Goal: Navigation & Orientation: Understand site structure

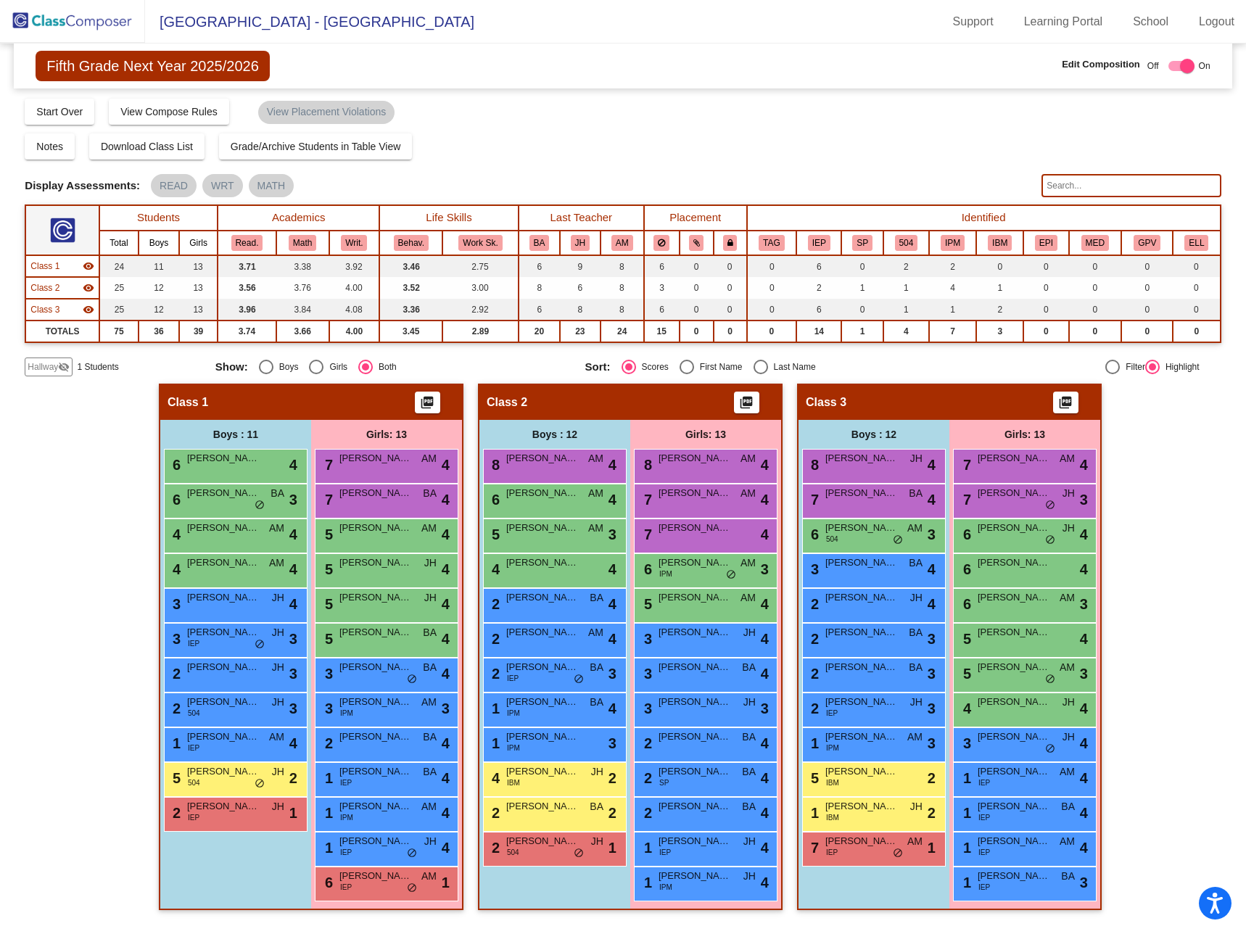
click at [611, 67] on div "Fifth Grade Next Year 2025/2026 Edit Composition Off On Incoming Digital Data W…" at bounding box center [623, 66] width 1218 height 45
click at [104, 16] on img at bounding box center [72, 21] width 145 height 43
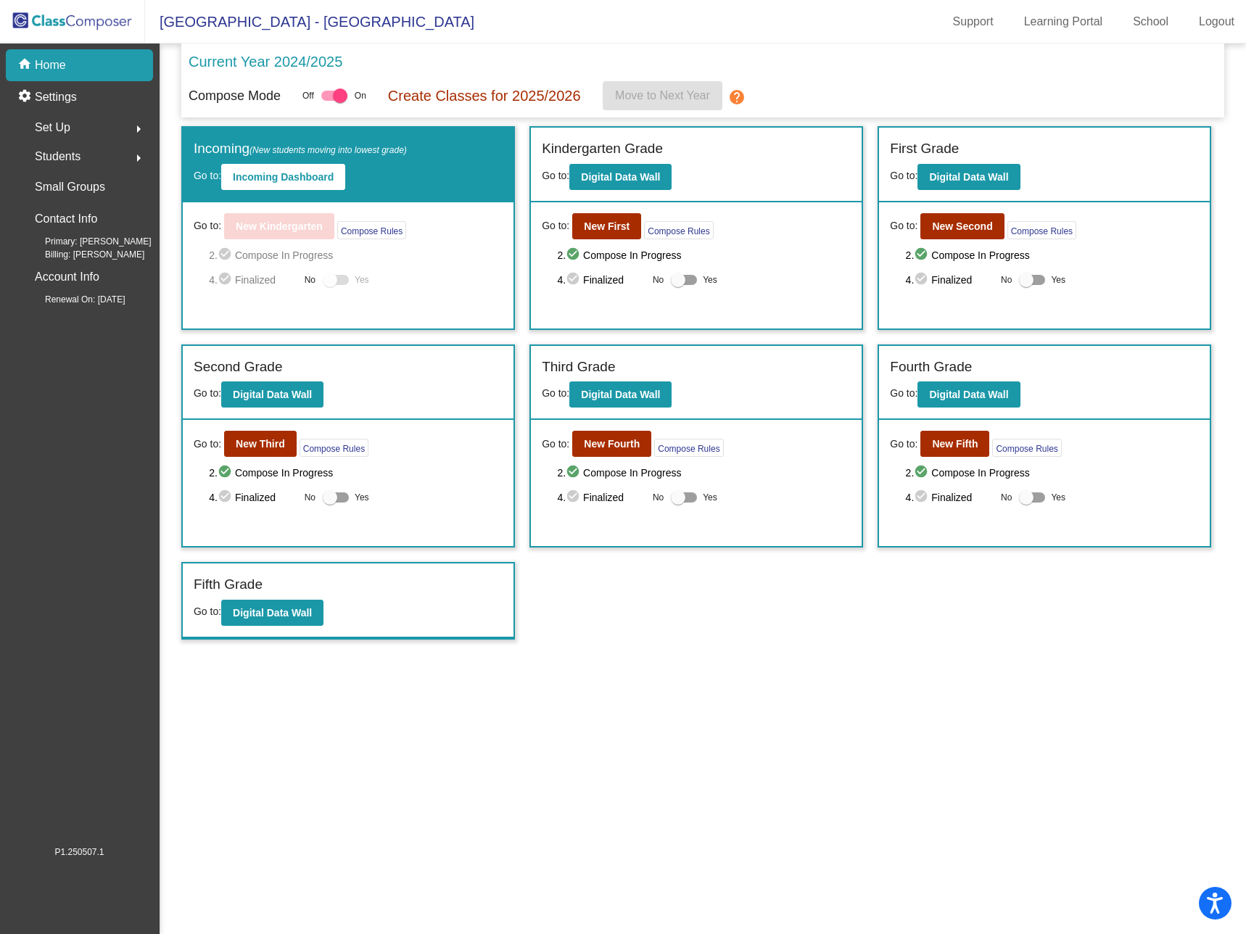
click at [63, 125] on span "Set Up" at bounding box center [53, 128] width 36 height 20
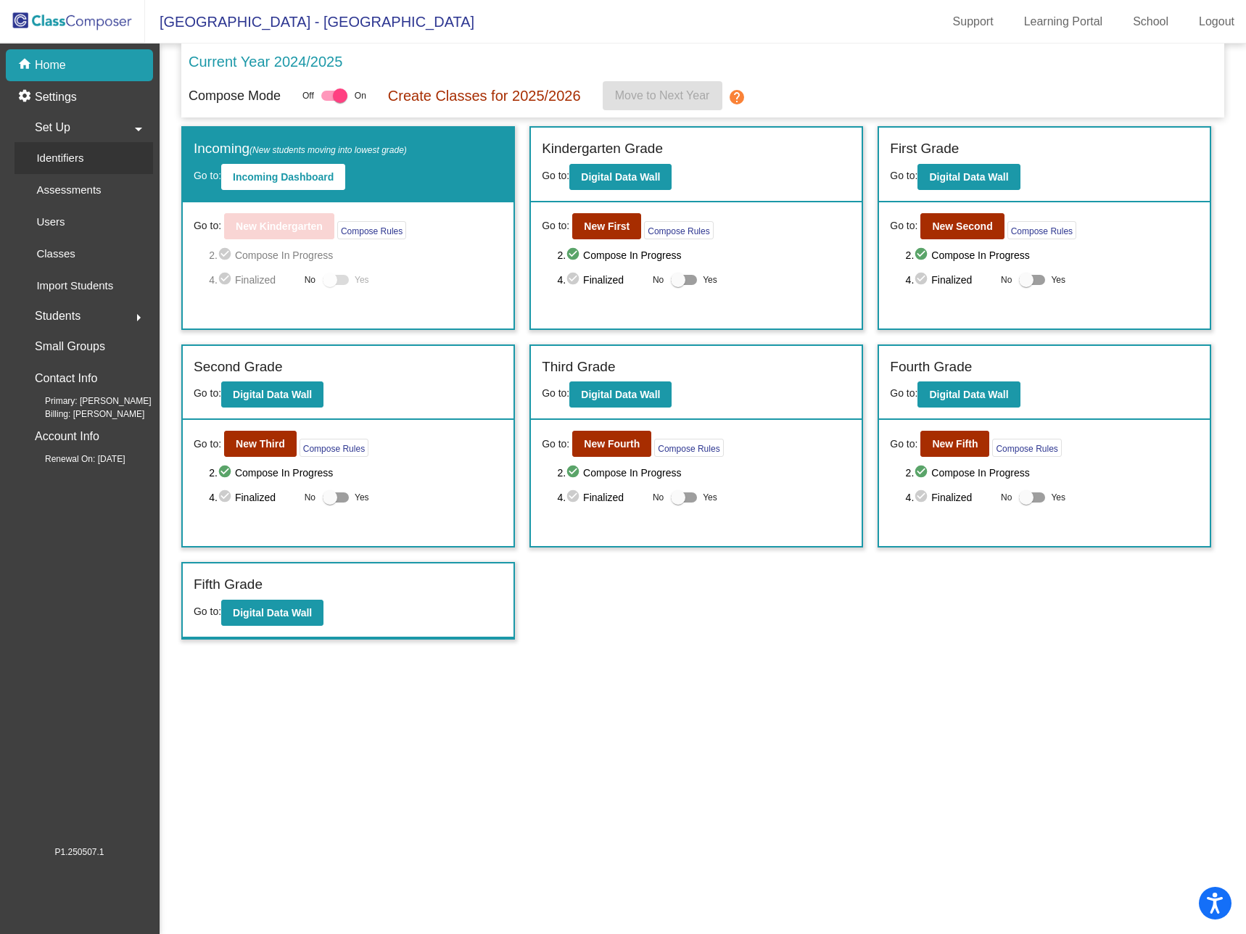
click at [73, 154] on p "Identifiers" at bounding box center [59, 157] width 47 height 17
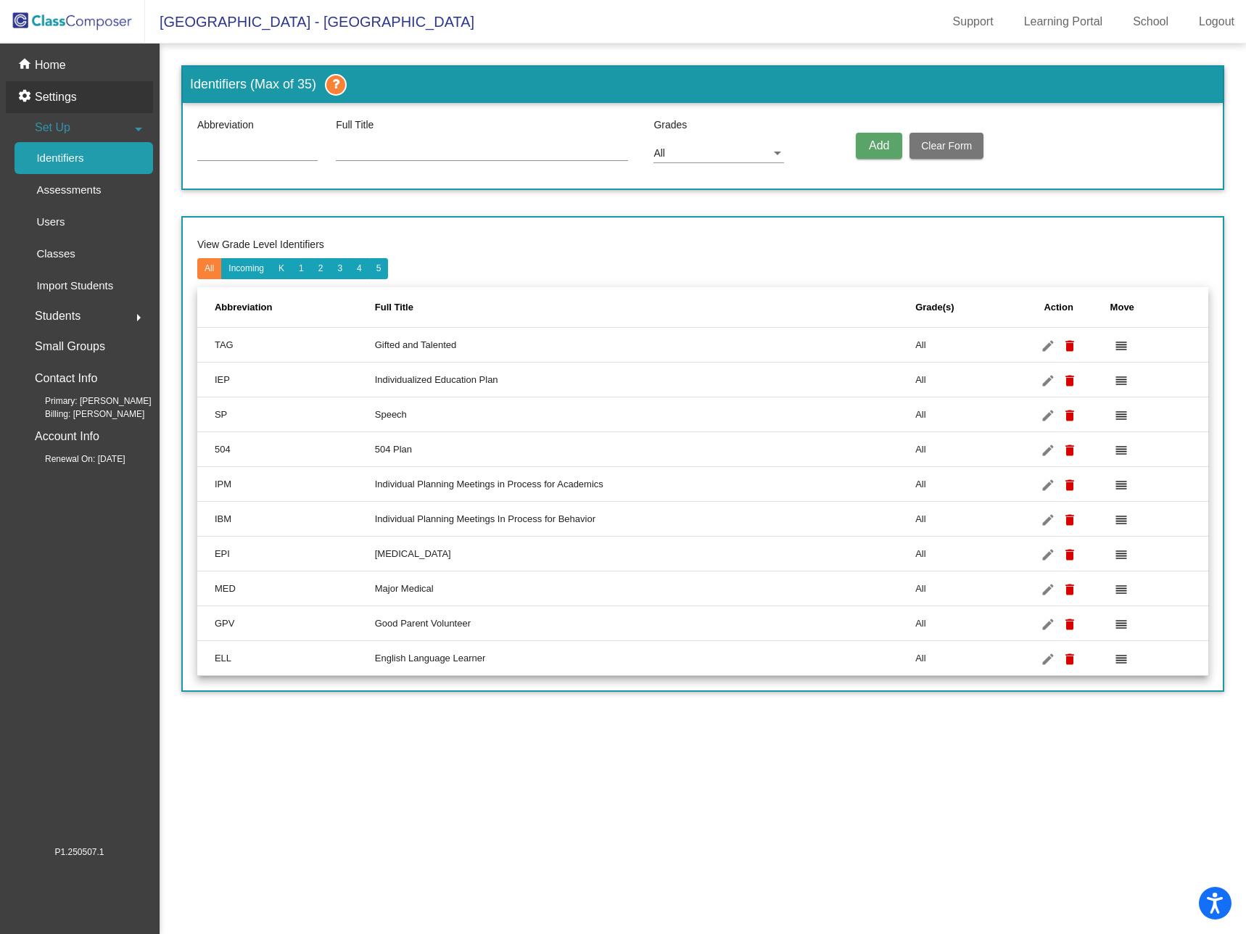
click at [64, 96] on p "Settings" at bounding box center [56, 96] width 42 height 17
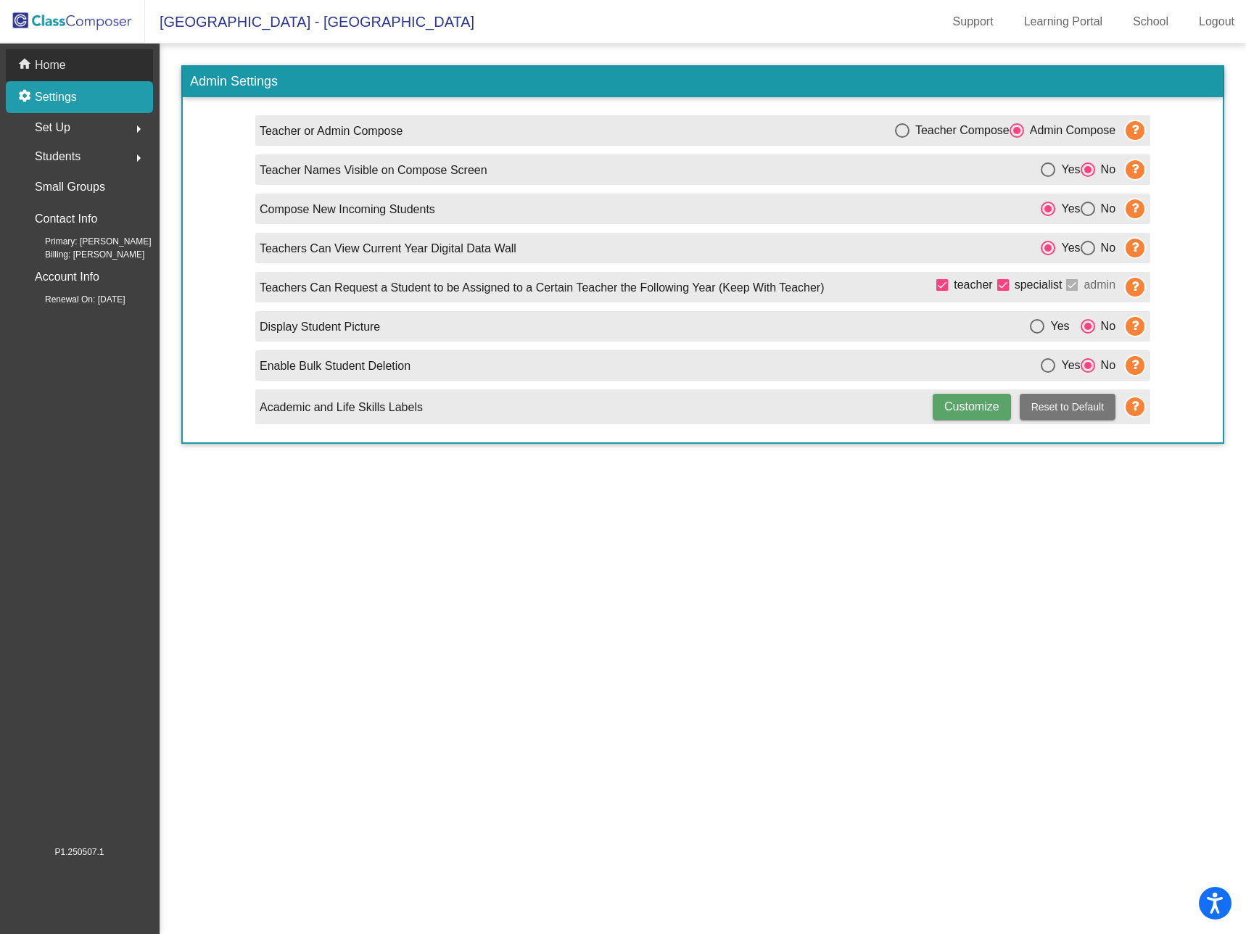
click at [51, 67] on p "Home" at bounding box center [50, 65] width 31 height 17
